Goal: Find specific page/section: Find specific page/section

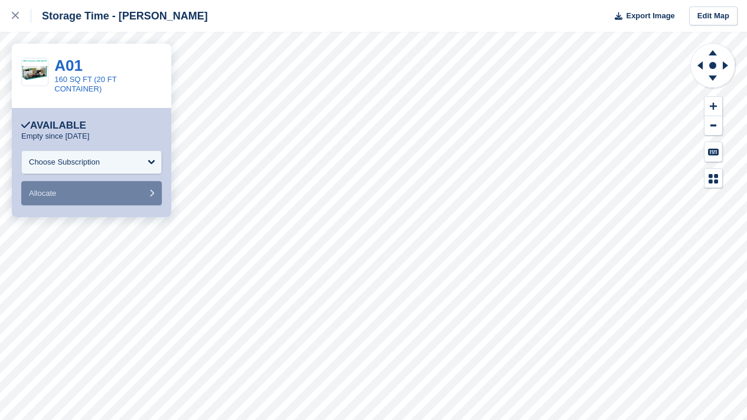
click at [162, 246] on div "**********" at bounding box center [373, 210] width 747 height 420
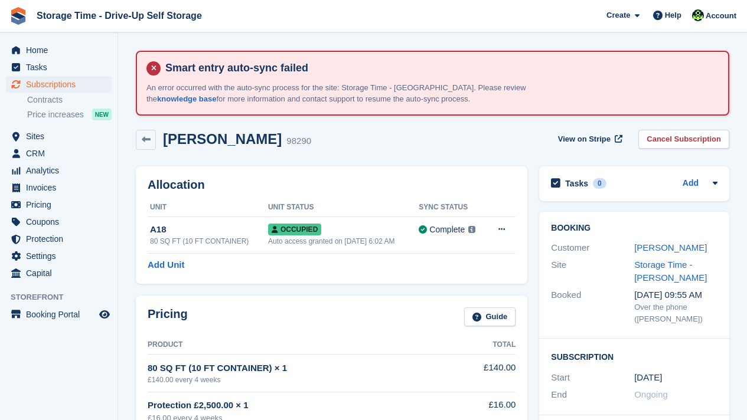
scroll to position [523, 0]
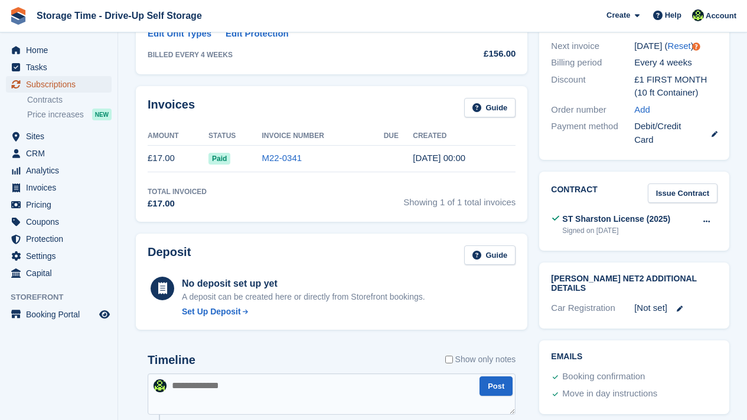
click at [90, 79] on span "Subscriptions" at bounding box center [61, 84] width 71 height 17
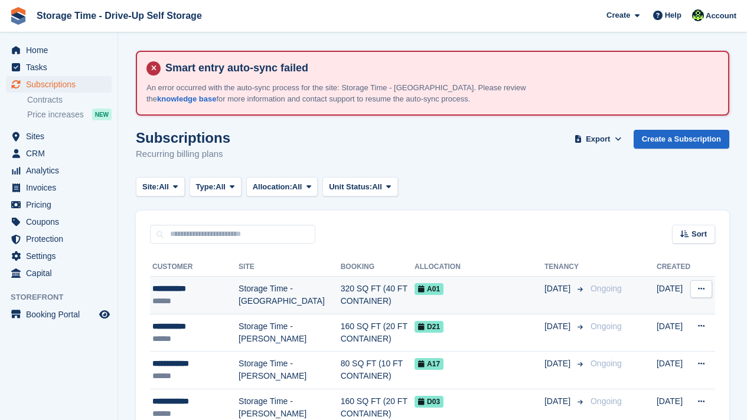
click at [253, 291] on td "Storage Time - [GEOGRAPHIC_DATA]" at bounding box center [290, 296] width 102 height 38
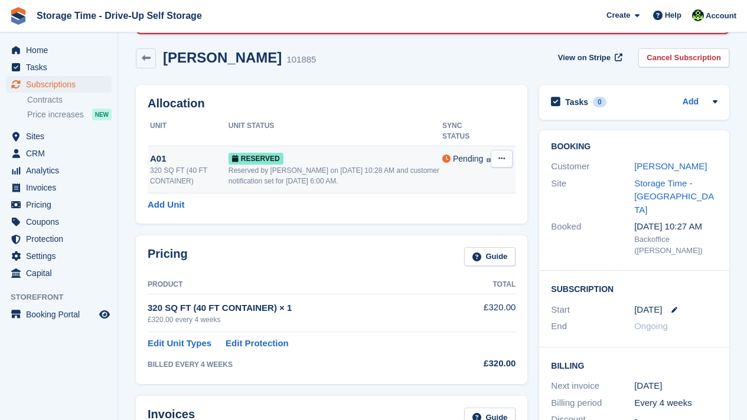
scroll to position [94, 0]
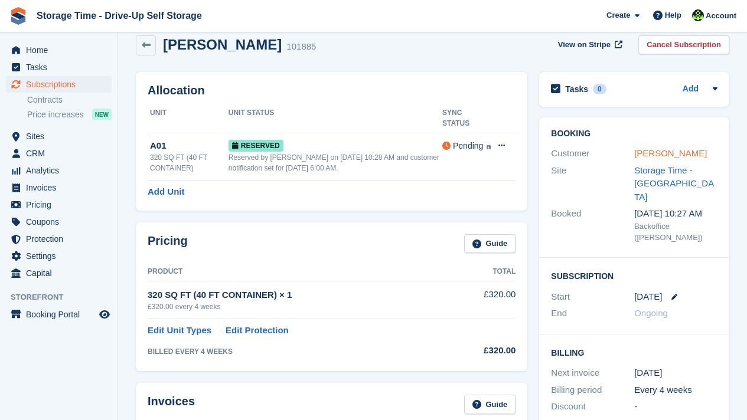
click at [663, 152] on link "Mueez Tarar" at bounding box center [670, 153] width 73 height 10
